Goal: Information Seeking & Learning: Compare options

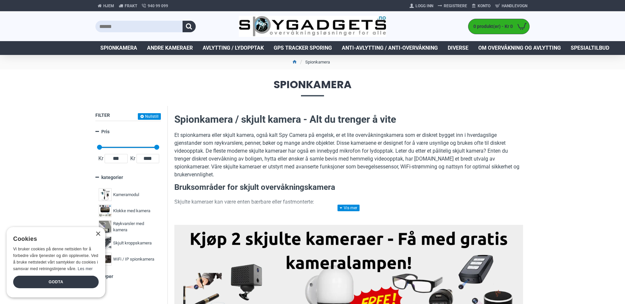
click at [228, 133] on p "Et spionkamera eller skjult kamera, også kalt Spy Camera på engelsk, er et lite…" at bounding box center [348, 154] width 349 height 47
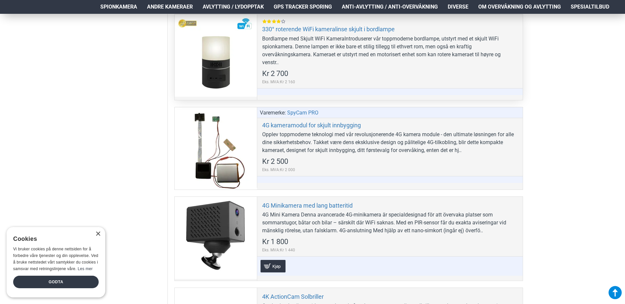
scroll to position [395, 0]
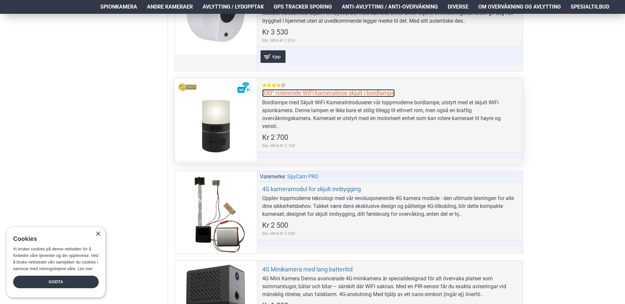
click at [323, 94] on link "330° roterende WiFi kameralinse skjult i bordlampe" at bounding box center [328, 93] width 133 height 8
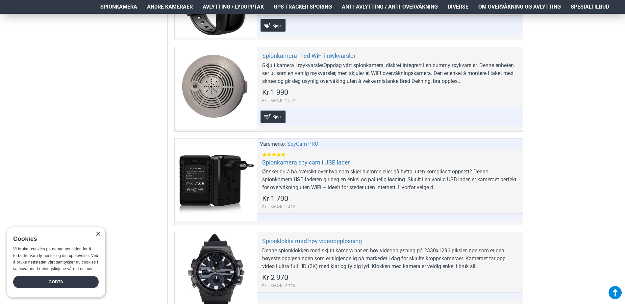
scroll to position [2500, 0]
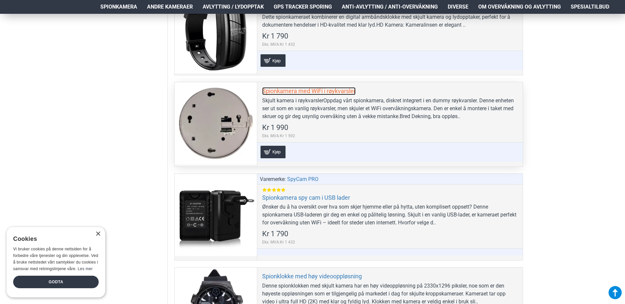
click at [310, 89] on link "Spionkamera med WiFi i røykvarsler" at bounding box center [308, 91] width 93 height 8
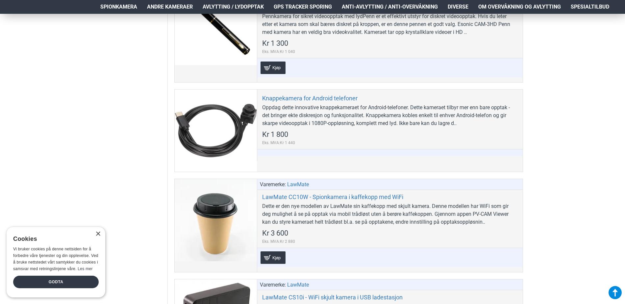
scroll to position [1019, 0]
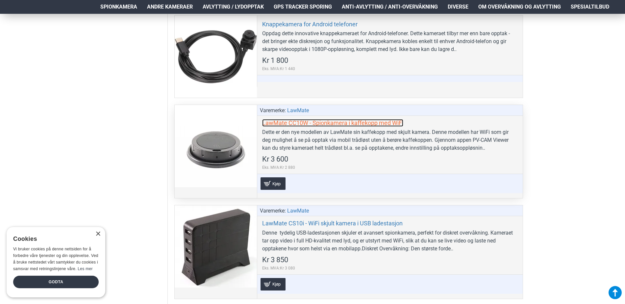
click at [300, 125] on link "LawMate CC10W - Spionkamera i kaffekopp med WiFi" at bounding box center [332, 123] width 141 height 8
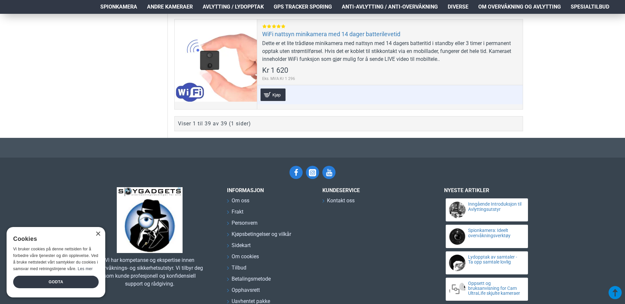
scroll to position [3981, 0]
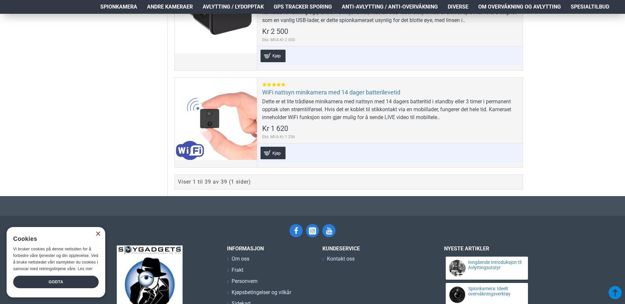
click at [232, 182] on div "Viser 1 til 39 av 39 (1 sider)" at bounding box center [214, 182] width 73 height 8
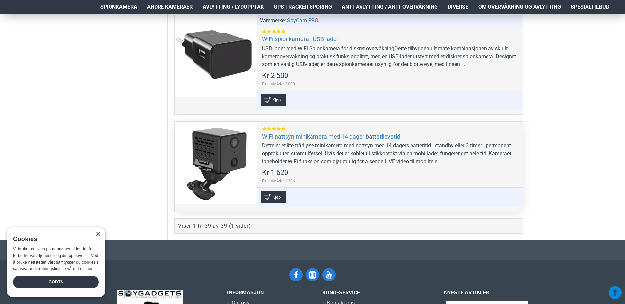
scroll to position [3915, 0]
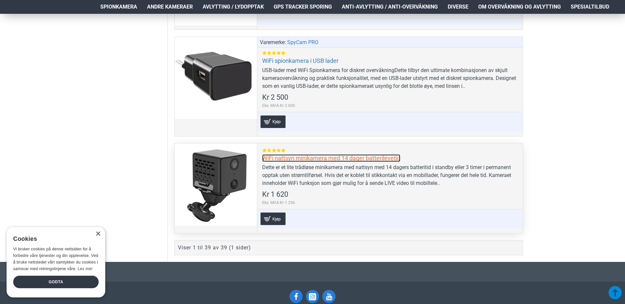
click at [299, 155] on link "WiFi nattsyn minikamera med 14 dager batterilevetid" at bounding box center [331, 158] width 138 height 8
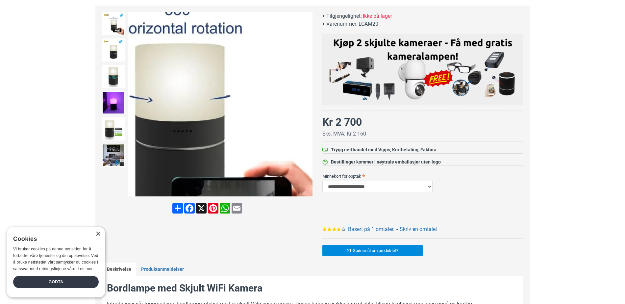
scroll to position [165, 0]
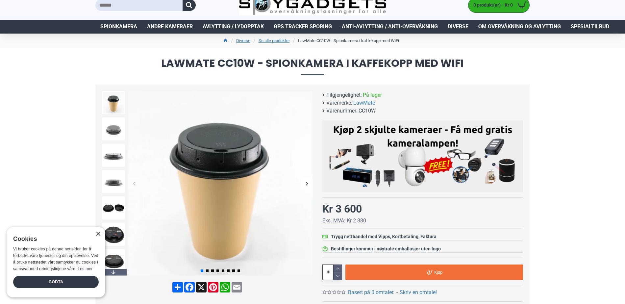
scroll to position [33, 0]
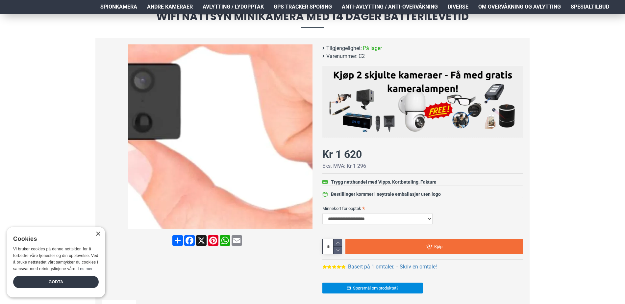
scroll to position [66, 0]
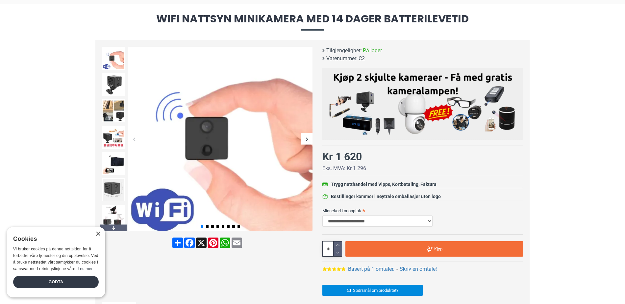
click at [304, 137] on div "Next slide" at bounding box center [307, 139] width 12 height 12
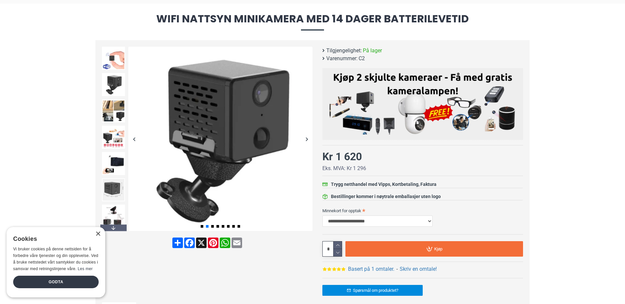
click at [304, 137] on div "Next slide" at bounding box center [307, 139] width 12 height 12
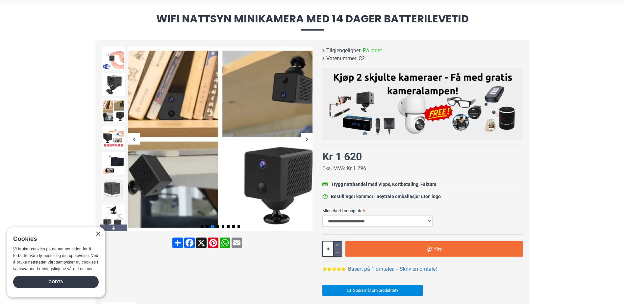
click at [304, 137] on div "Next slide" at bounding box center [307, 139] width 12 height 12
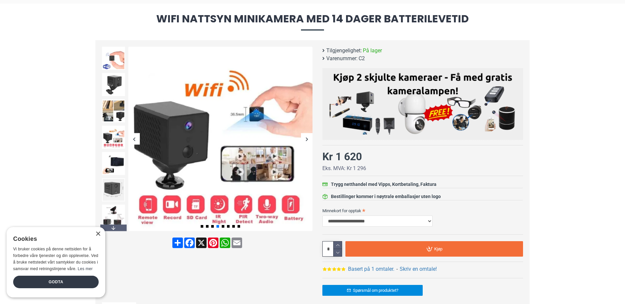
click at [304, 137] on div "Next slide" at bounding box center [307, 139] width 12 height 12
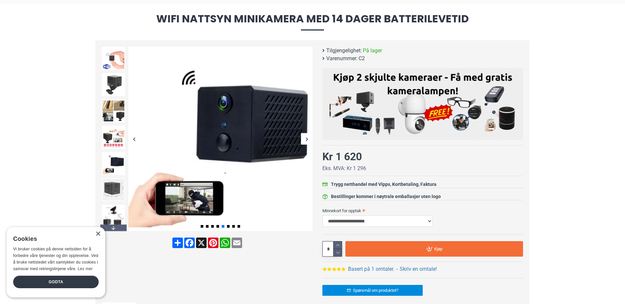
click at [304, 137] on div "Next slide" at bounding box center [307, 139] width 12 height 12
